Goal: Information Seeking & Learning: Learn about a topic

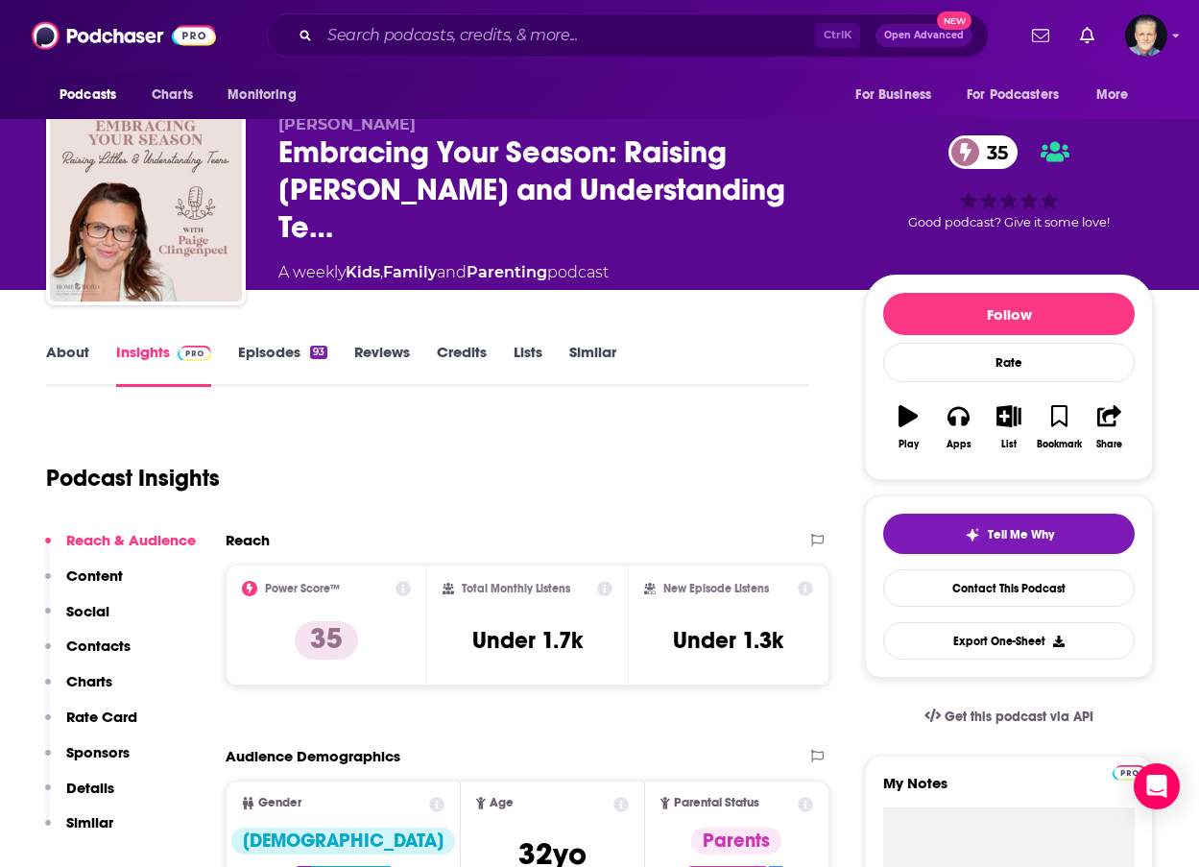
scroll to position [192, 0]
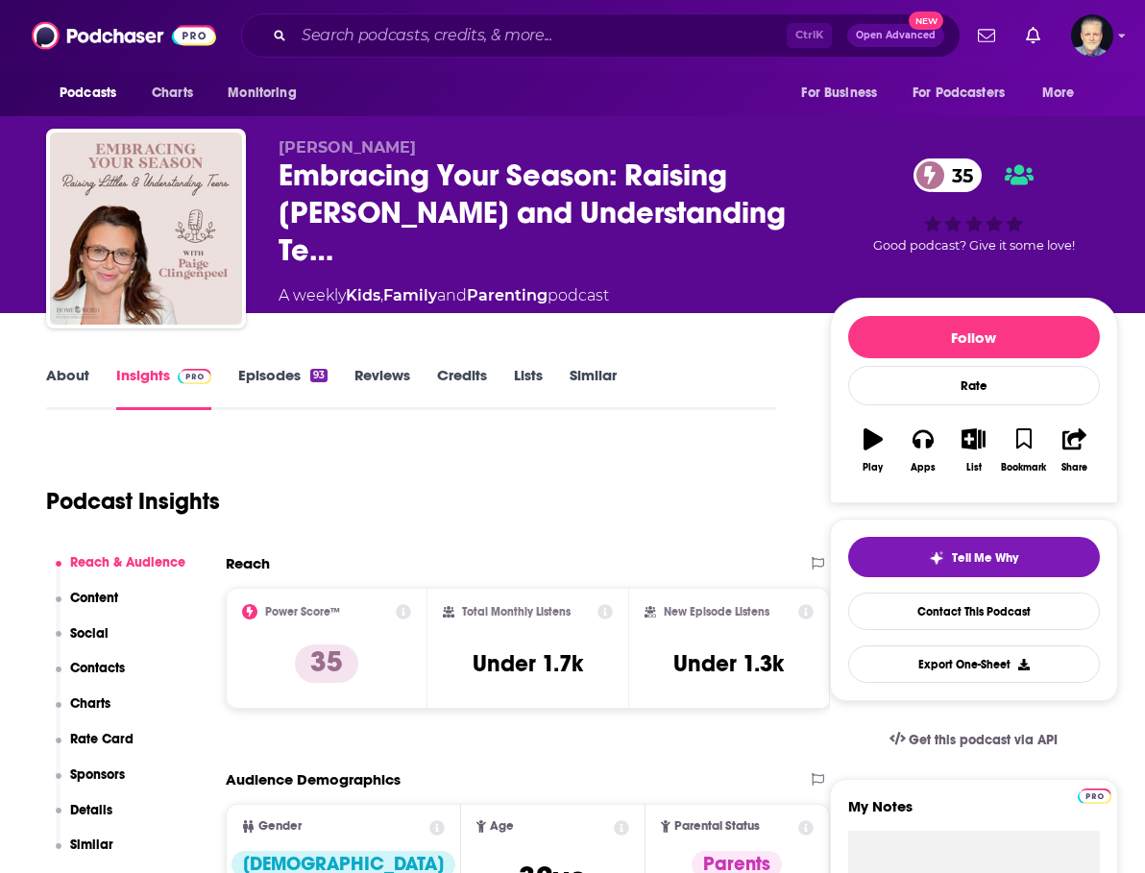
click at [61, 375] on link "About" at bounding box center [67, 388] width 43 height 44
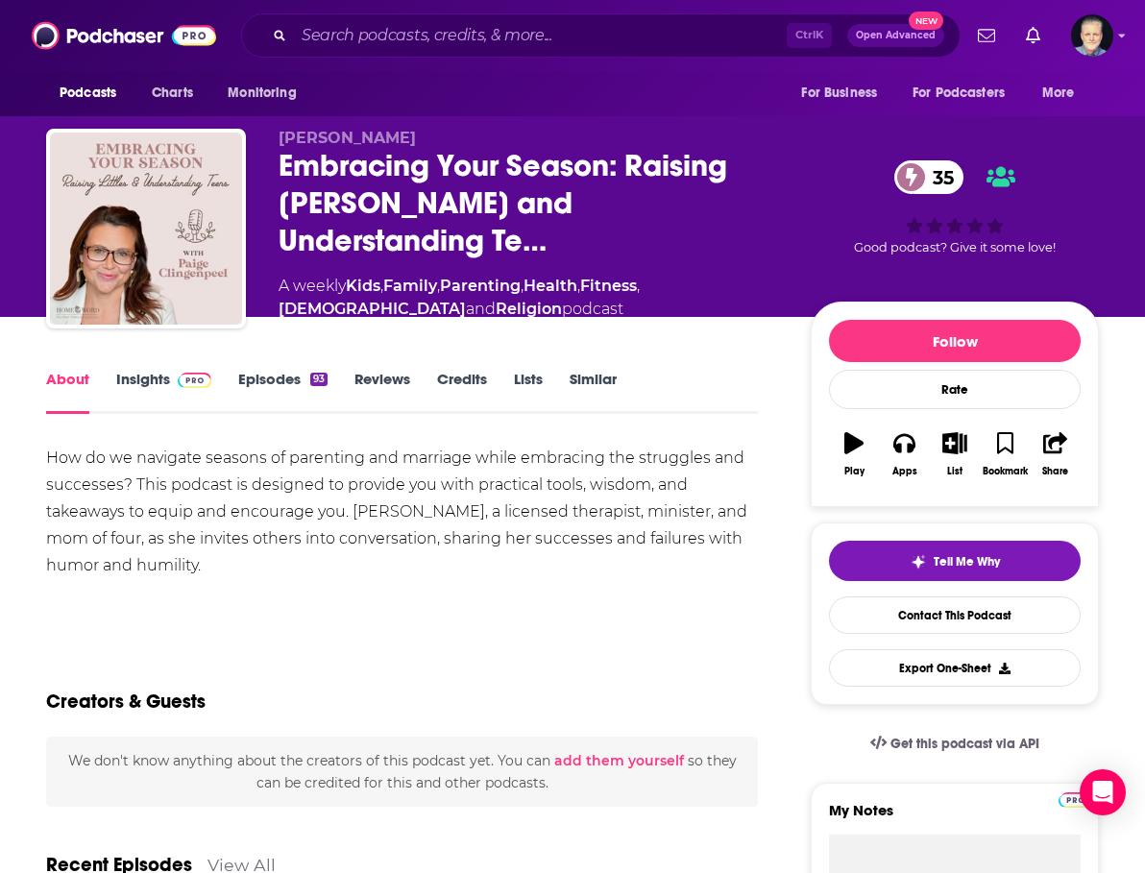
click at [157, 375] on link "Insights" at bounding box center [163, 392] width 95 height 44
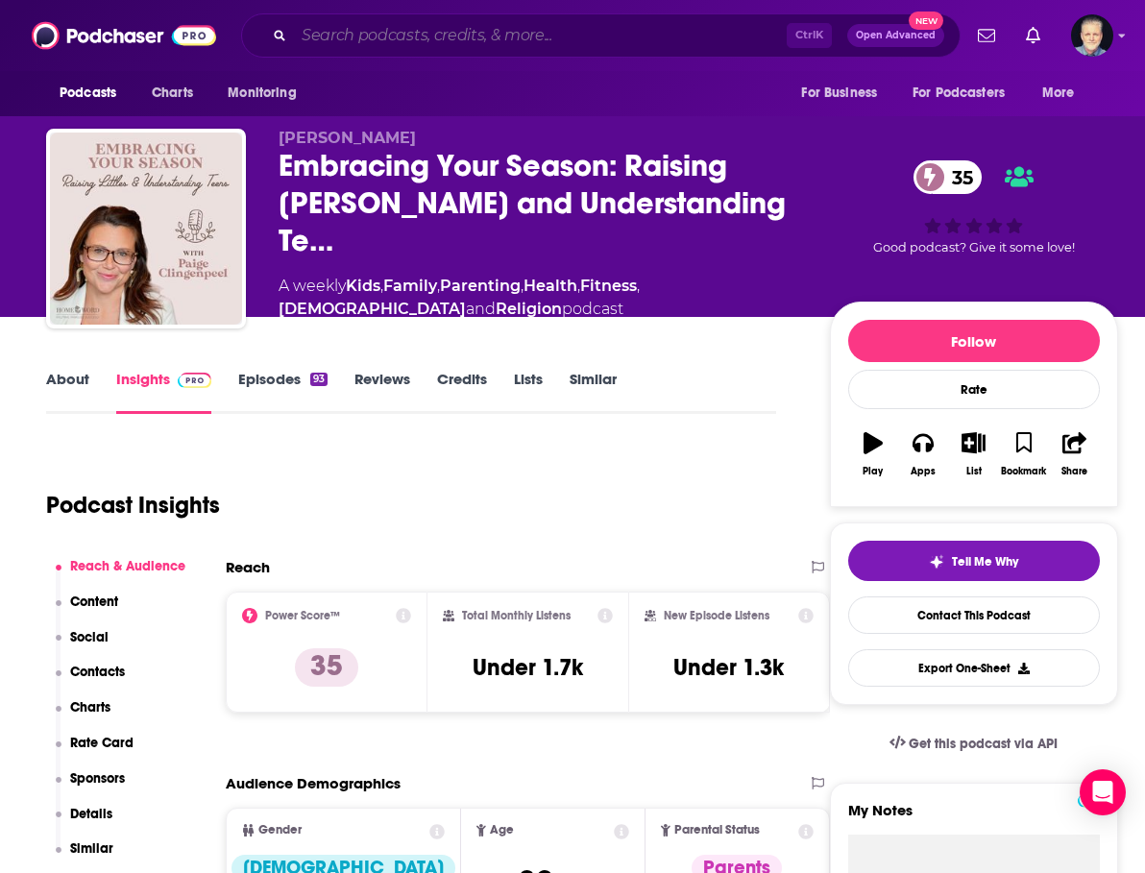
click at [326, 30] on input "Search podcasts, credits, & more..." at bounding box center [540, 35] width 493 height 31
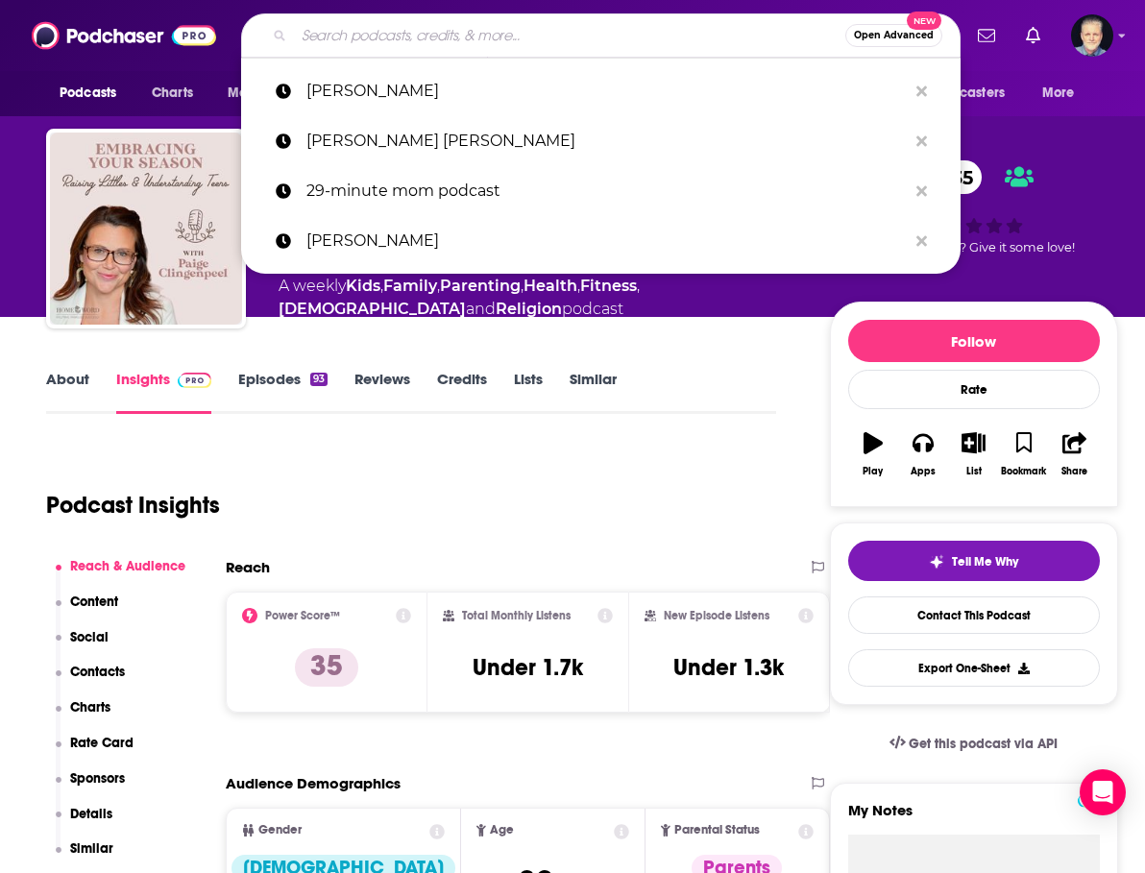
paste input "HomeWord with Dr. [PERSON_NAME]"
type input "HomeWord with Dr. [PERSON_NAME]"
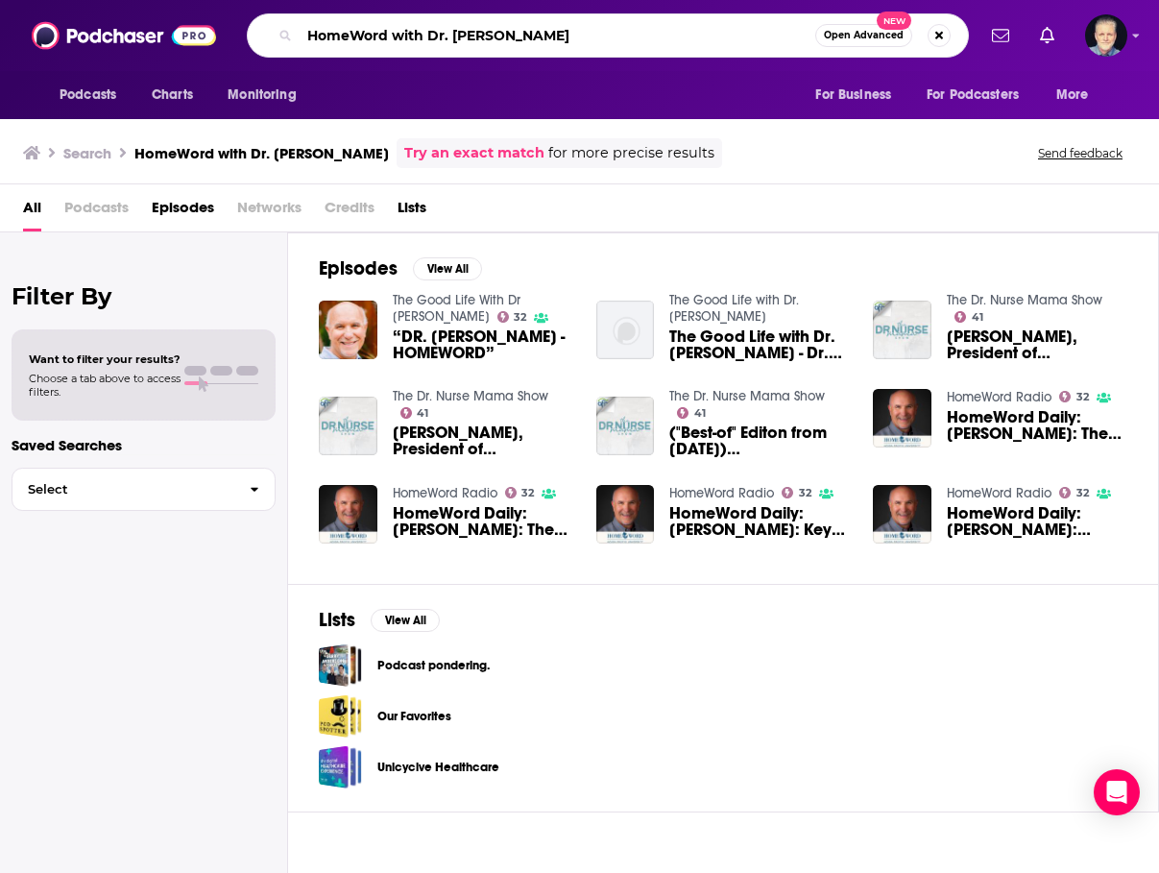
drag, startPoint x: 537, startPoint y: 27, endPoint x: 395, endPoint y: 42, distance: 142.9
click at [395, 42] on input "HomeWord with Dr. [PERSON_NAME]" at bounding box center [558, 35] width 516 height 31
type input "HomeWord"
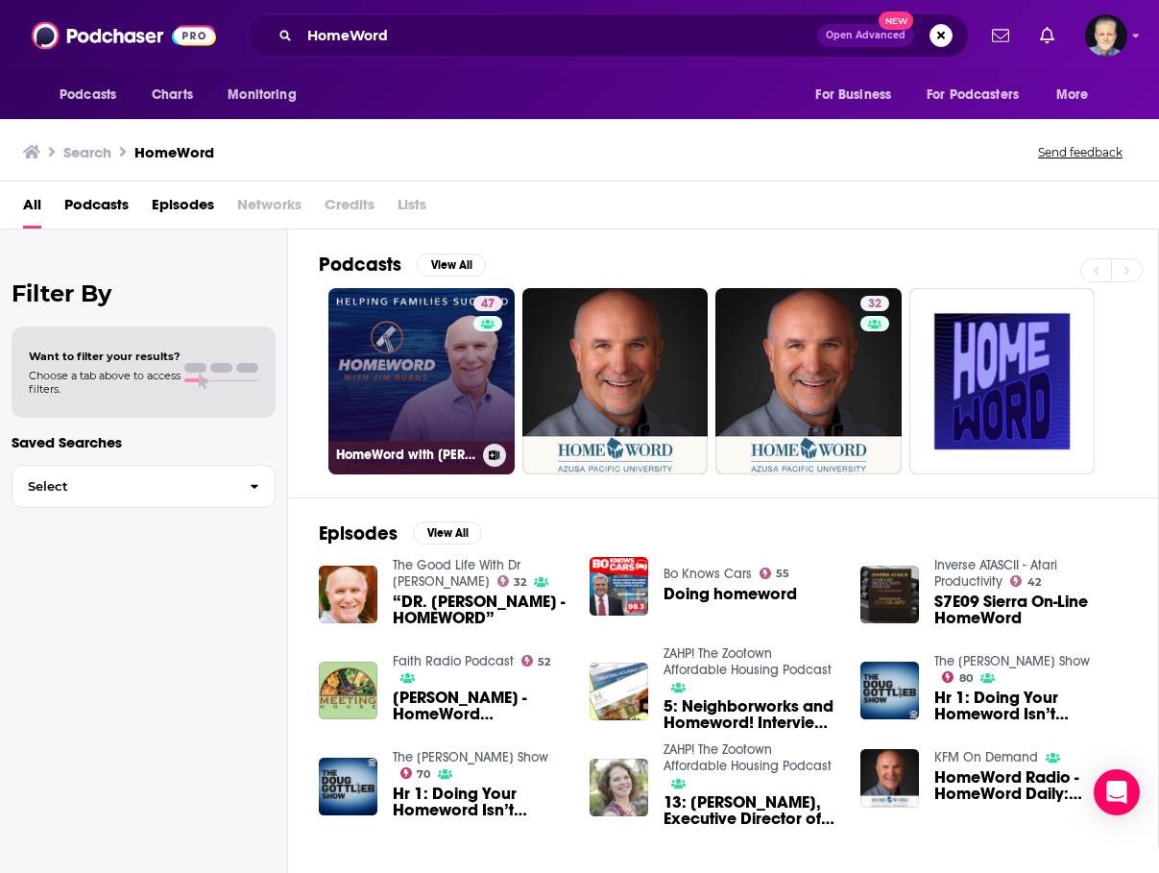
click at [438, 404] on link "47 HomeWord with [PERSON_NAME]" at bounding box center [421, 381] width 186 height 186
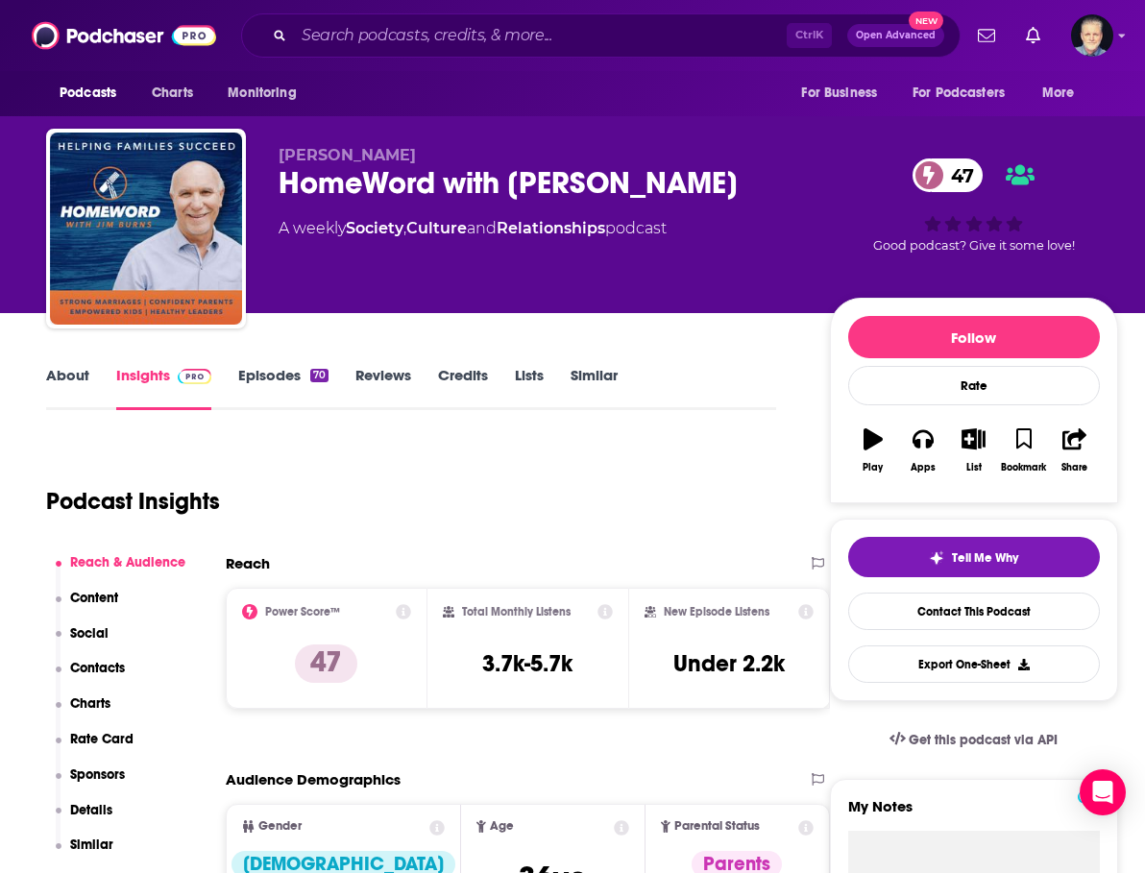
click at [76, 377] on link "About" at bounding box center [67, 388] width 43 height 44
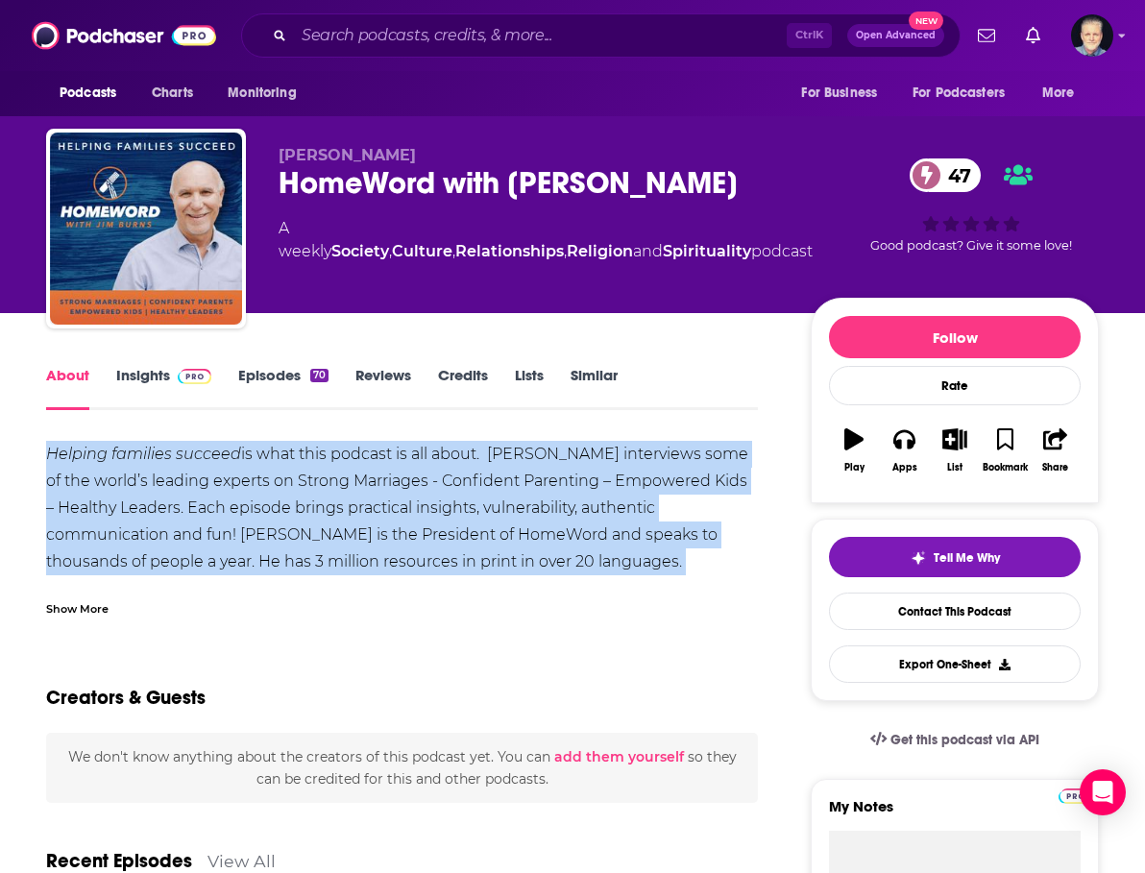
drag, startPoint x: 33, startPoint y: 450, endPoint x: 230, endPoint y: 594, distance: 244.7
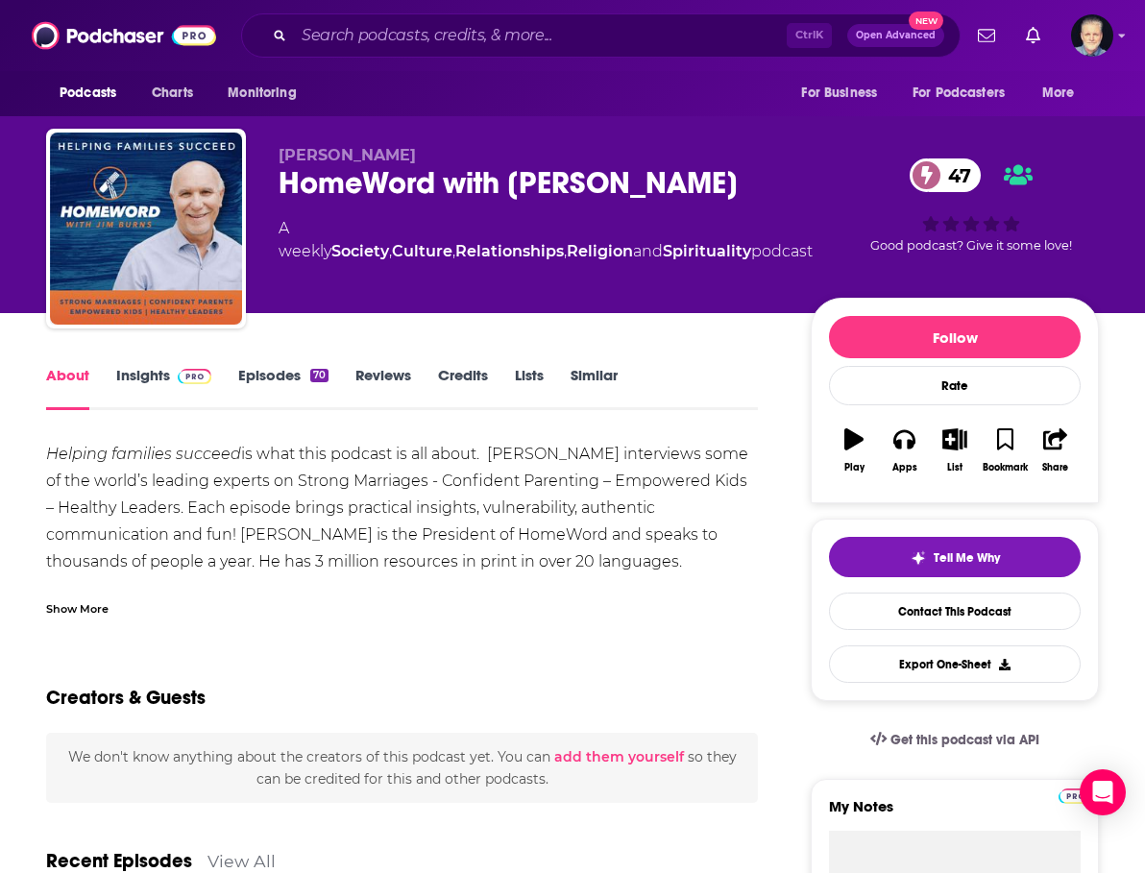
click at [76, 606] on div "Show More" at bounding box center [77, 607] width 62 height 18
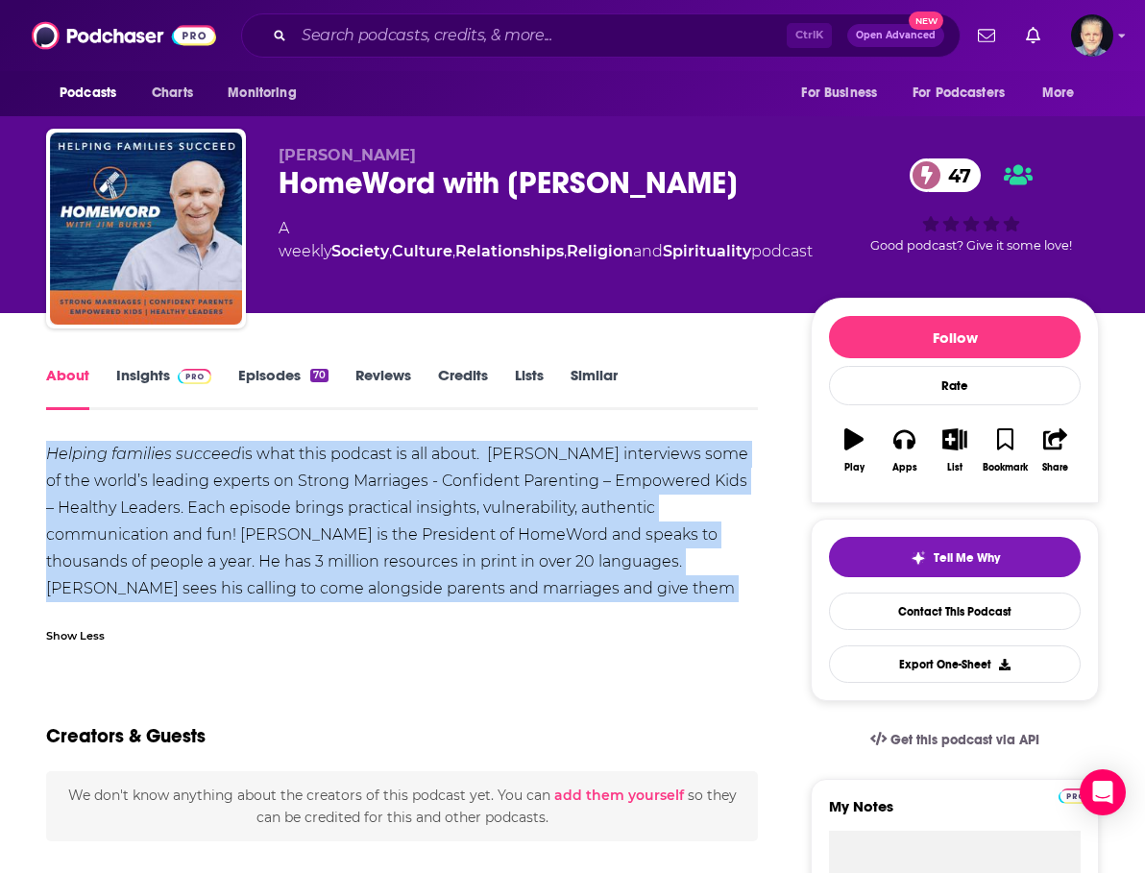
drag, startPoint x: 761, startPoint y: 585, endPoint x: 43, endPoint y: 458, distance: 729.4
copy div "Helping families succeed is what this podcast is all about. [PERSON_NAME] inter…"
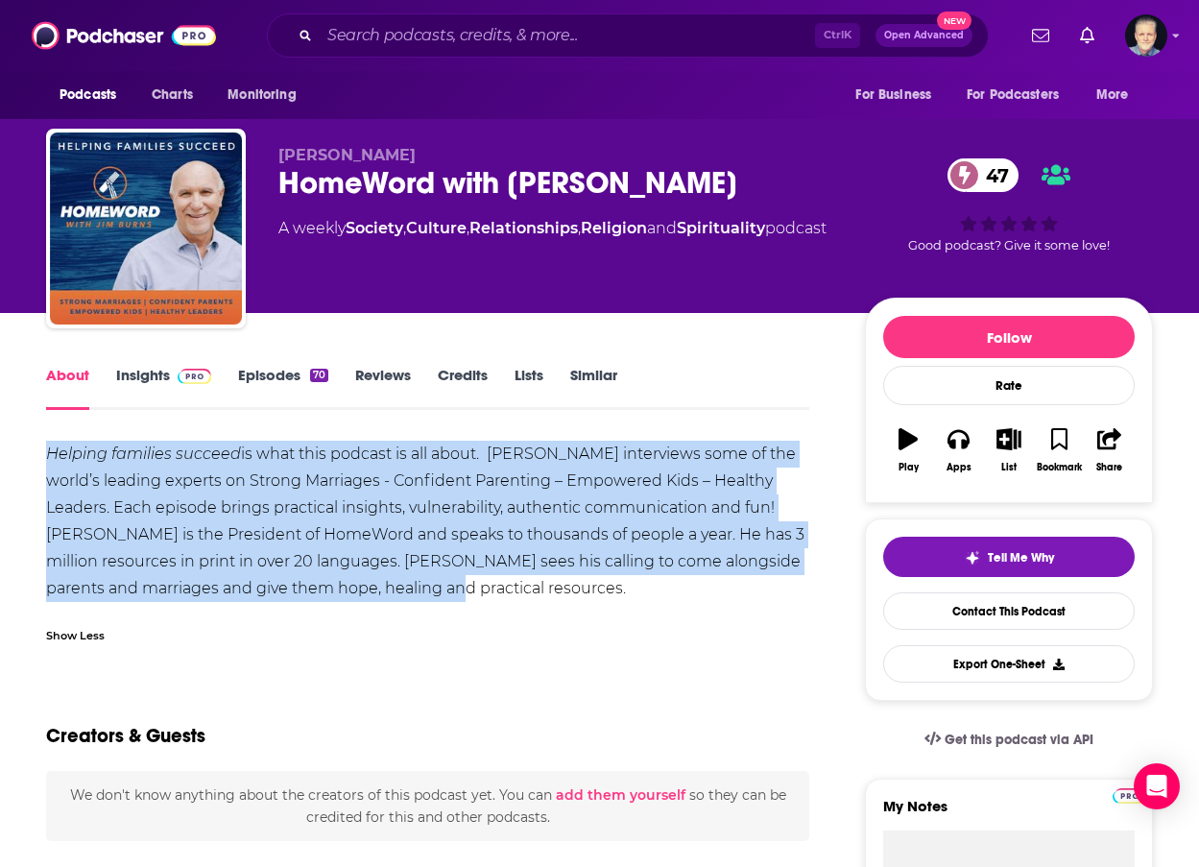
click at [146, 377] on link "Insights" at bounding box center [163, 388] width 95 height 44
